Goal: Task Accomplishment & Management: Manage account settings

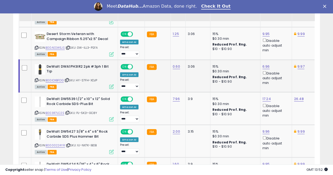
scroll to position [108, 177]
click at [58, 111] on link "B003R7LC2S" at bounding box center [54, 113] width 19 height 4
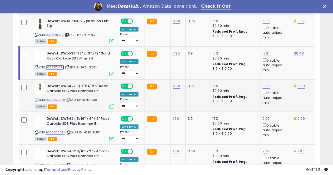
scroll to position [663, 0]
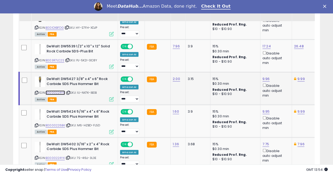
click at [56, 90] on link "B0000224YR" at bounding box center [54, 92] width 19 height 4
click at [56, 123] on link "B0000226BK" at bounding box center [54, 125] width 19 height 4
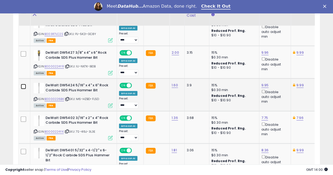
scroll to position [716, 0]
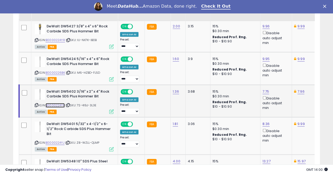
click at [52, 103] on link "B0000224YK" at bounding box center [54, 105] width 19 height 4
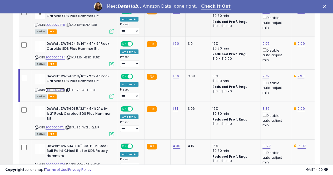
scroll to position [742, 0]
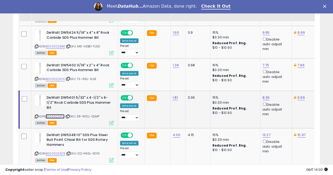
click at [54, 114] on link "B0000224YJ" at bounding box center [54, 116] width 19 height 4
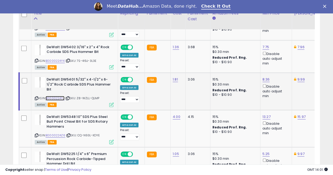
scroll to position [769, 0]
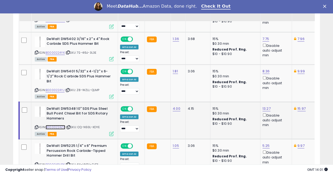
click at [53, 125] on link "B0000224Z6" at bounding box center [55, 127] width 20 height 4
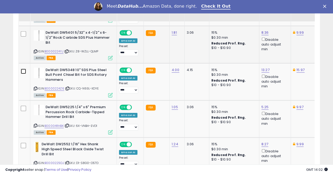
scroll to position [821, 0]
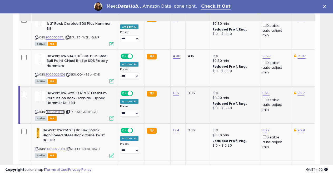
click at [53, 110] on link "B00004RHBK" at bounding box center [54, 112] width 19 height 4
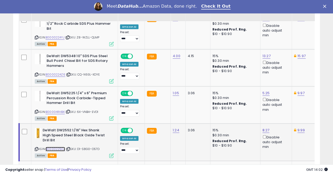
click at [56, 147] on link "B0000225OJ" at bounding box center [54, 149] width 19 height 4
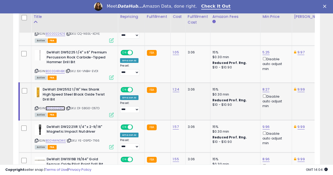
scroll to position [874, 0]
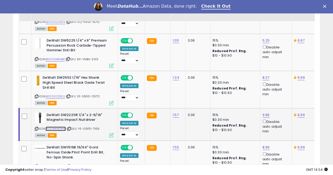
click at [56, 126] on link "B0014WNOWE" at bounding box center [55, 128] width 20 height 4
click at [263, 112] on link "9.96" at bounding box center [265, 114] width 7 height 5
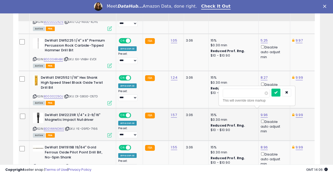
type input "*"
type input "****"
click at [280, 93] on button "submit" at bounding box center [275, 93] width 9 height 8
click at [295, 112] on link "9.99" at bounding box center [298, 114] width 7 height 5
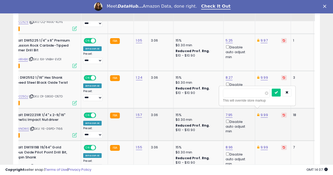
type input "*"
type input "****"
click at [277, 92] on icon "submit" at bounding box center [275, 92] width 3 height 3
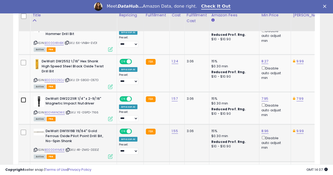
scroll to position [900, 0]
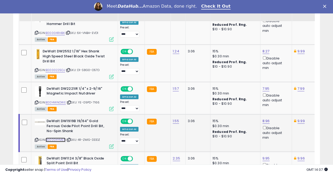
click at [55, 137] on link "B00004YMER" at bounding box center [55, 139] width 20 height 4
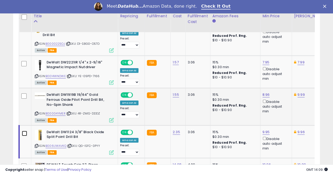
scroll to position [953, 0]
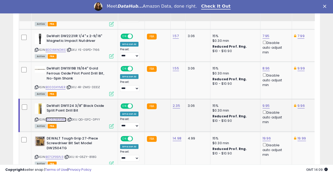
click at [63, 117] on link "B006UWAVKQ" at bounding box center [55, 119] width 21 height 4
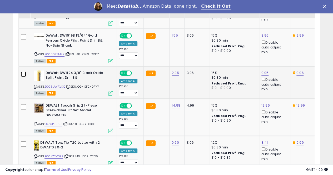
scroll to position [1005, 0]
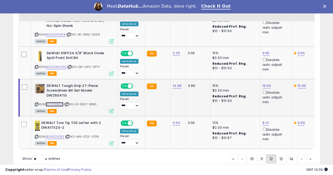
click at [54, 102] on link "B07CP35PJ3" at bounding box center [54, 104] width 18 height 4
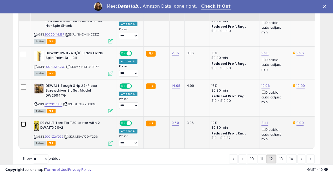
click at [26, 119] on td at bounding box center [25, 132] width 12 height 33
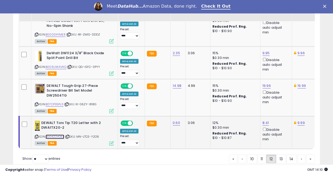
click at [55, 134] on link "B00KZ2VOEE" at bounding box center [54, 136] width 19 height 4
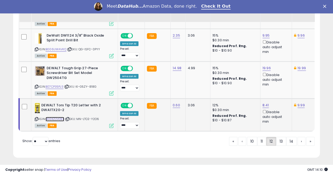
scroll to position [1024, 0]
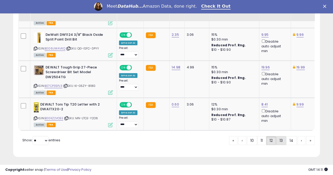
click at [279, 139] on link "13" at bounding box center [281, 140] width 10 height 9
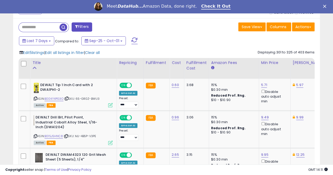
scroll to position [217, 0]
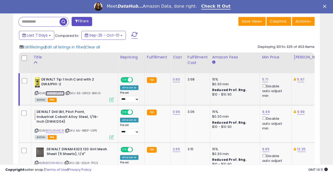
click at [58, 93] on link "B00KYXPG3O" at bounding box center [54, 93] width 19 height 4
click at [262, 79] on link "5.71" at bounding box center [265, 79] width 6 height 5
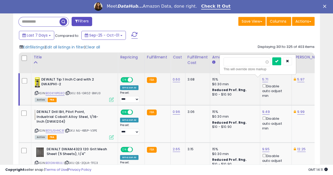
scroll to position [0, 1]
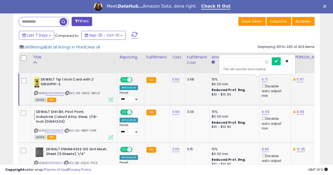
type input "*"
type input "****"
click at [277, 60] on icon "submit" at bounding box center [275, 60] width 3 height 3
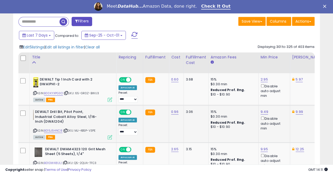
click at [25, 112] on td at bounding box center [24, 123] width 12 height 37
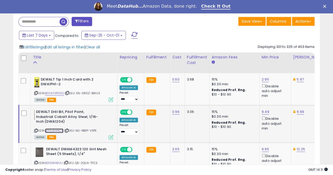
click at [56, 129] on link "B015J5HNC8" at bounding box center [54, 130] width 18 height 4
click at [262, 109] on link "9.49" at bounding box center [265, 111] width 8 height 5
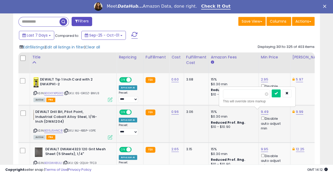
type input "*"
type input "****"
click at [277, 92] on icon "submit" at bounding box center [275, 92] width 3 height 3
click at [20, 113] on td at bounding box center [24, 123] width 12 height 37
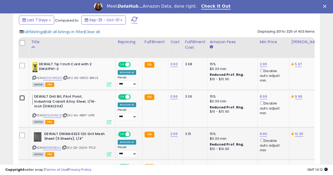
scroll to position [269, 0]
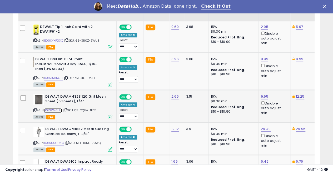
click at [54, 110] on link "B01GW48ULI" at bounding box center [53, 110] width 18 height 4
click at [57, 141] on link "B016U0QDNG" at bounding box center [54, 143] width 20 height 4
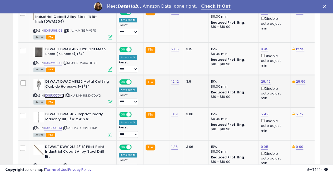
scroll to position [322, 0]
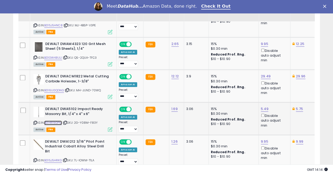
click at [54, 120] on link "B014R19GPM" at bounding box center [53, 122] width 18 height 4
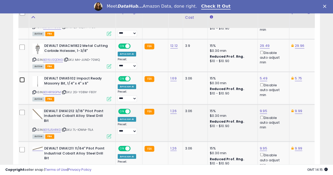
scroll to position [374, 0]
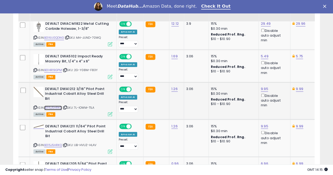
click at [54, 105] on link "B015J5HRKG" at bounding box center [53, 107] width 18 height 4
click at [52, 142] on link "B015J5HRKQ" at bounding box center [53, 144] width 18 height 4
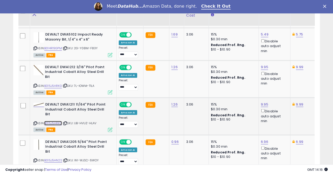
scroll to position [401, 0]
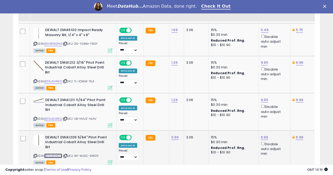
click at [54, 153] on link "B015J5HN2S" at bounding box center [53, 155] width 18 height 4
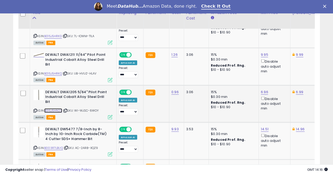
scroll to position [453, 0]
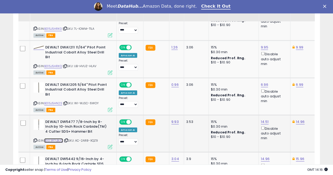
click at [57, 138] on link "B003R7LBUQ" at bounding box center [53, 140] width 19 height 4
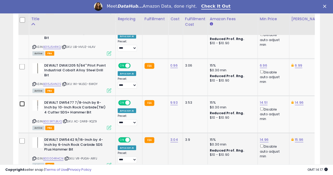
scroll to position [506, 0]
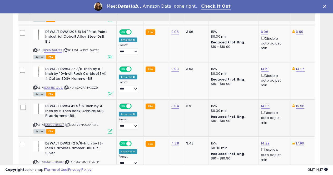
click at [50, 122] on link "B00004RHCN" at bounding box center [54, 124] width 20 height 4
click at [59, 160] on link "B00004RHBV" at bounding box center [53, 162] width 19 height 4
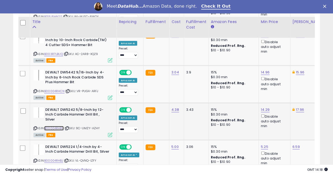
scroll to position [558, 0]
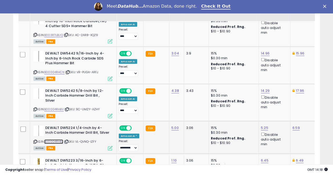
click at [54, 139] on link "B00004RHBJ" at bounding box center [53, 141] width 19 height 4
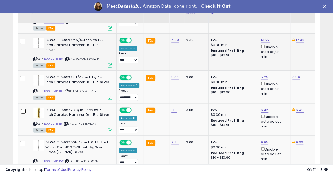
scroll to position [611, 0]
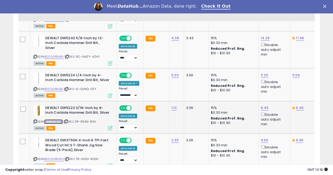
click at [56, 119] on link "B00004RHBI" at bounding box center [53, 121] width 18 height 4
click at [54, 157] on link "B00004RH5X" at bounding box center [53, 159] width 19 height 4
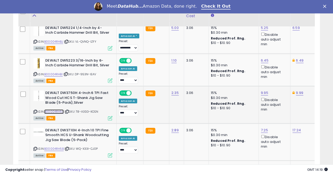
scroll to position [663, 0]
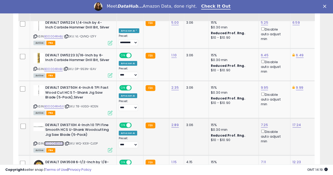
click at [53, 141] on link "B00004RH5B" at bounding box center [53, 143] width 19 height 4
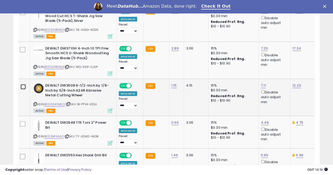
scroll to position [742, 0]
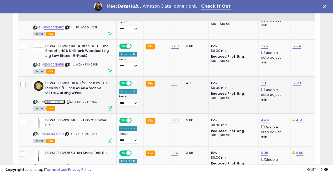
click at [58, 100] on link "B00004YMCO" at bounding box center [54, 102] width 21 height 4
click at [53, 132] on link "B003NFAAAO" at bounding box center [53, 134] width 19 height 4
click at [296, 117] on link "4.75" at bounding box center [298, 119] width 7 height 5
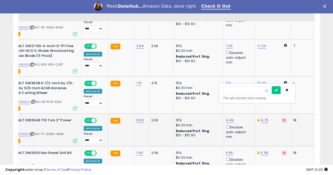
scroll to position [0, 36]
type input "*"
type input "****"
click at [280, 89] on button "submit" at bounding box center [275, 90] width 9 height 8
click at [227, 117] on link "4.49" at bounding box center [230, 119] width 8 height 5
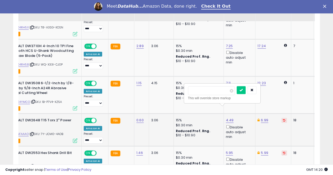
type input "*"
type input "****"
click at [242, 89] on icon "submit" at bounding box center [240, 89] width 3 height 3
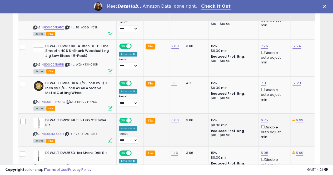
scroll to position [0, 0]
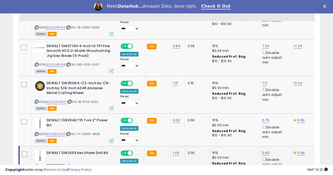
click at [54, 164] on link "B0000225OK" at bounding box center [55, 166] width 20 height 4
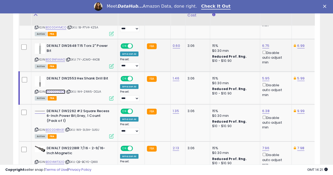
scroll to position [821, 0]
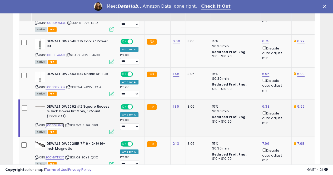
click at [59, 123] on link "B00004RH31" at bounding box center [54, 125] width 19 height 4
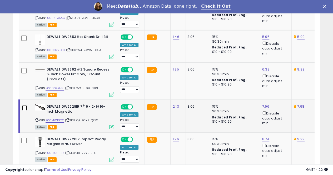
scroll to position [874, 0]
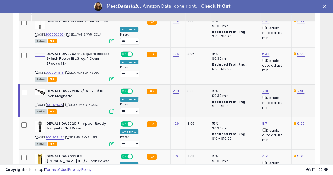
click at [60, 103] on link "B0014WT32O" at bounding box center [54, 105] width 19 height 4
click at [55, 135] on link "B001309U34" at bounding box center [54, 137] width 19 height 4
click at [52, 172] on link "B00004RH15" at bounding box center [54, 174] width 19 height 4
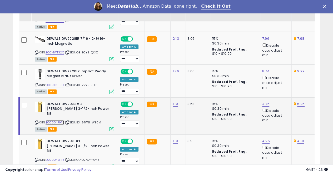
scroll to position [926, 0]
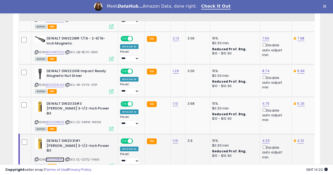
click at [54, 157] on link "B00004RH13" at bounding box center [54, 159] width 19 height 4
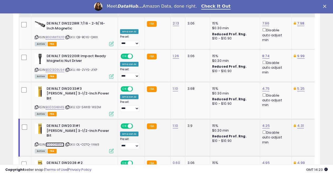
scroll to position [953, 0]
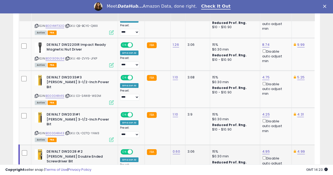
click at [59, 168] on link "B00004RH11" at bounding box center [54, 170] width 18 height 4
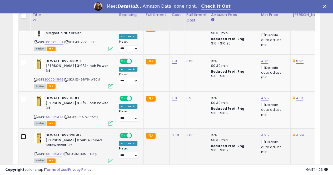
scroll to position [1005, 0]
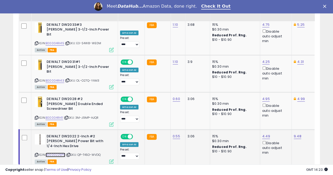
click at [55, 152] on link "B0000225P6" at bounding box center [55, 154] width 20 height 4
